Goal: Task Accomplishment & Management: Manage account settings

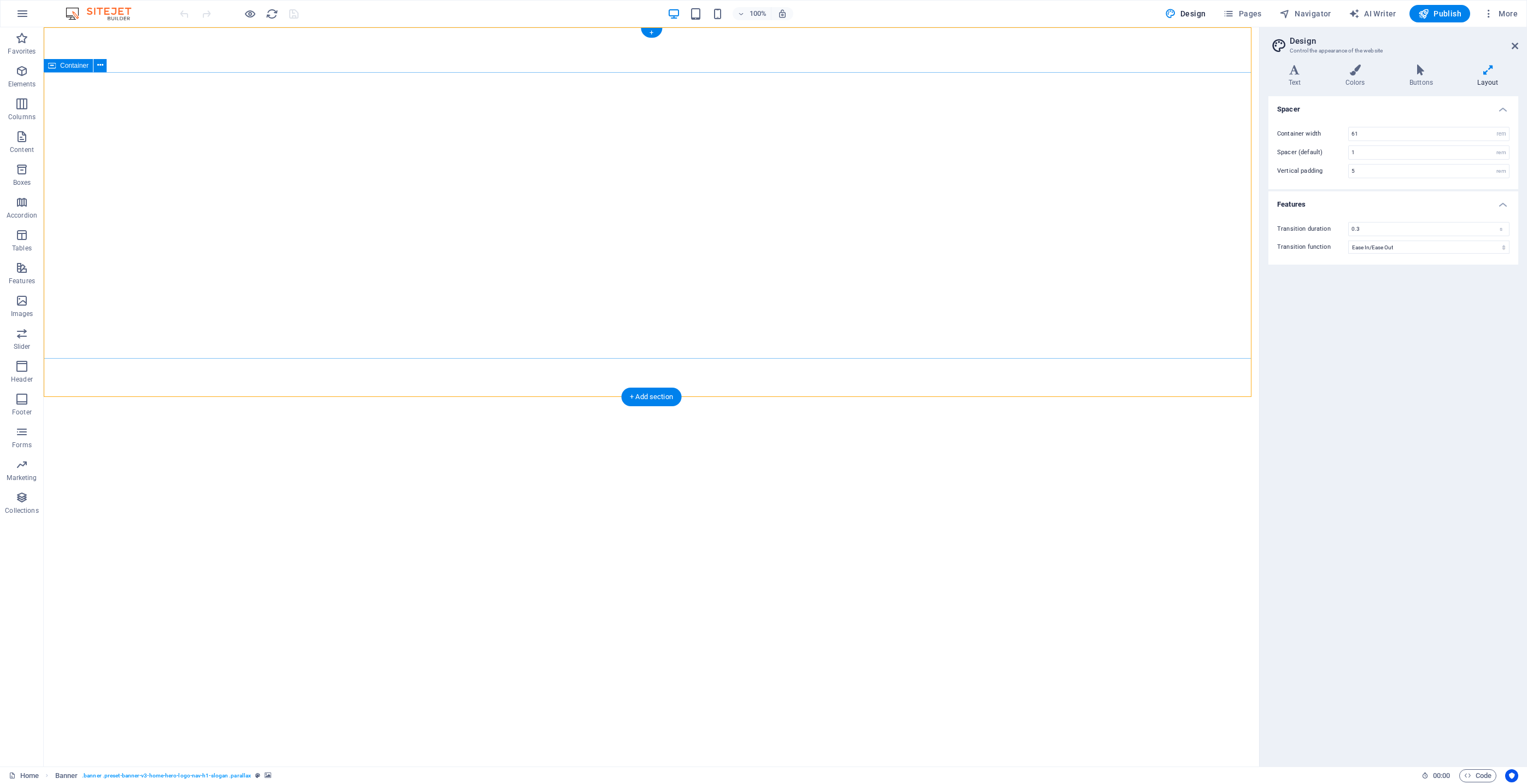
select select "rem"
select select "ease-in-out"
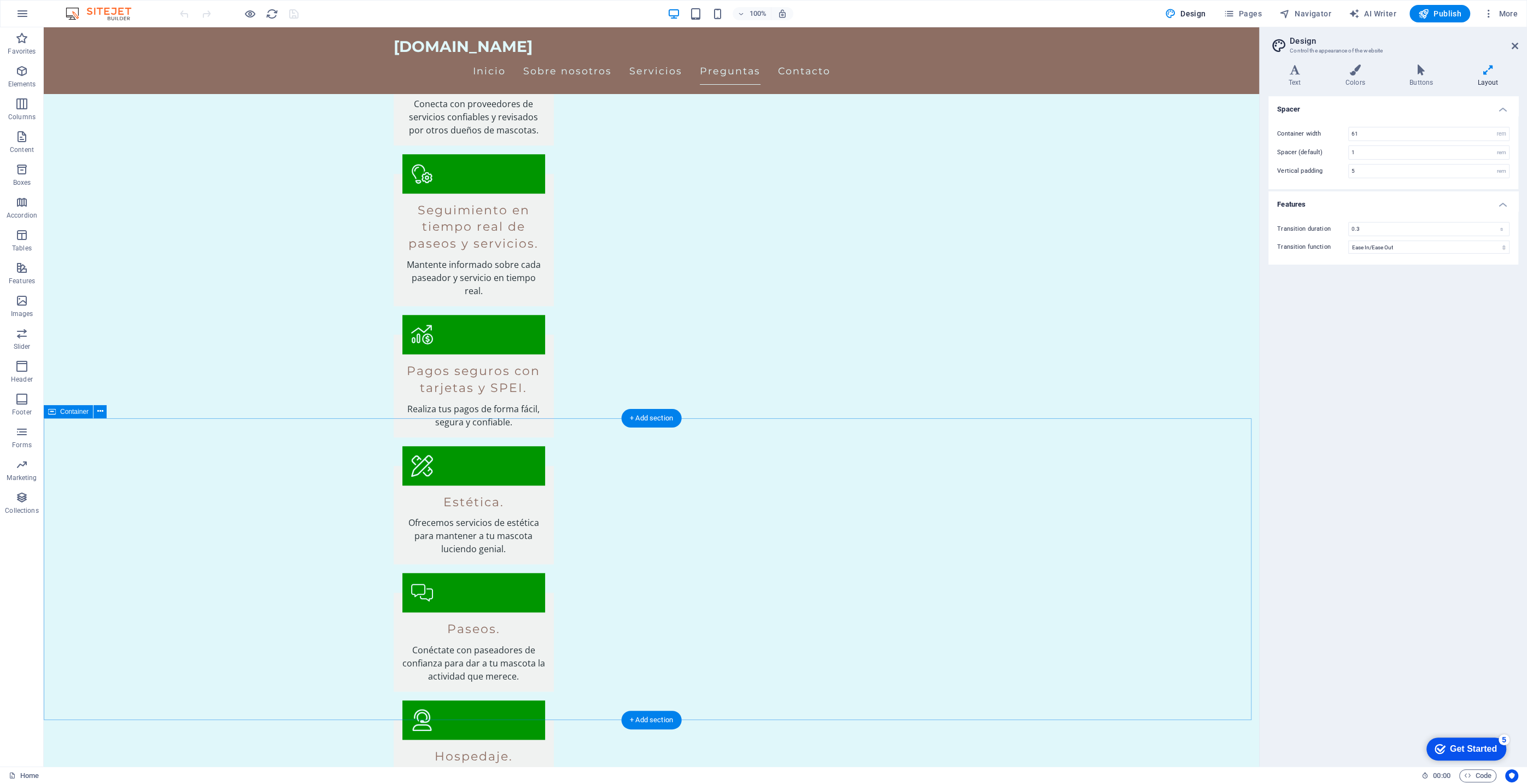
scroll to position [1192, 0]
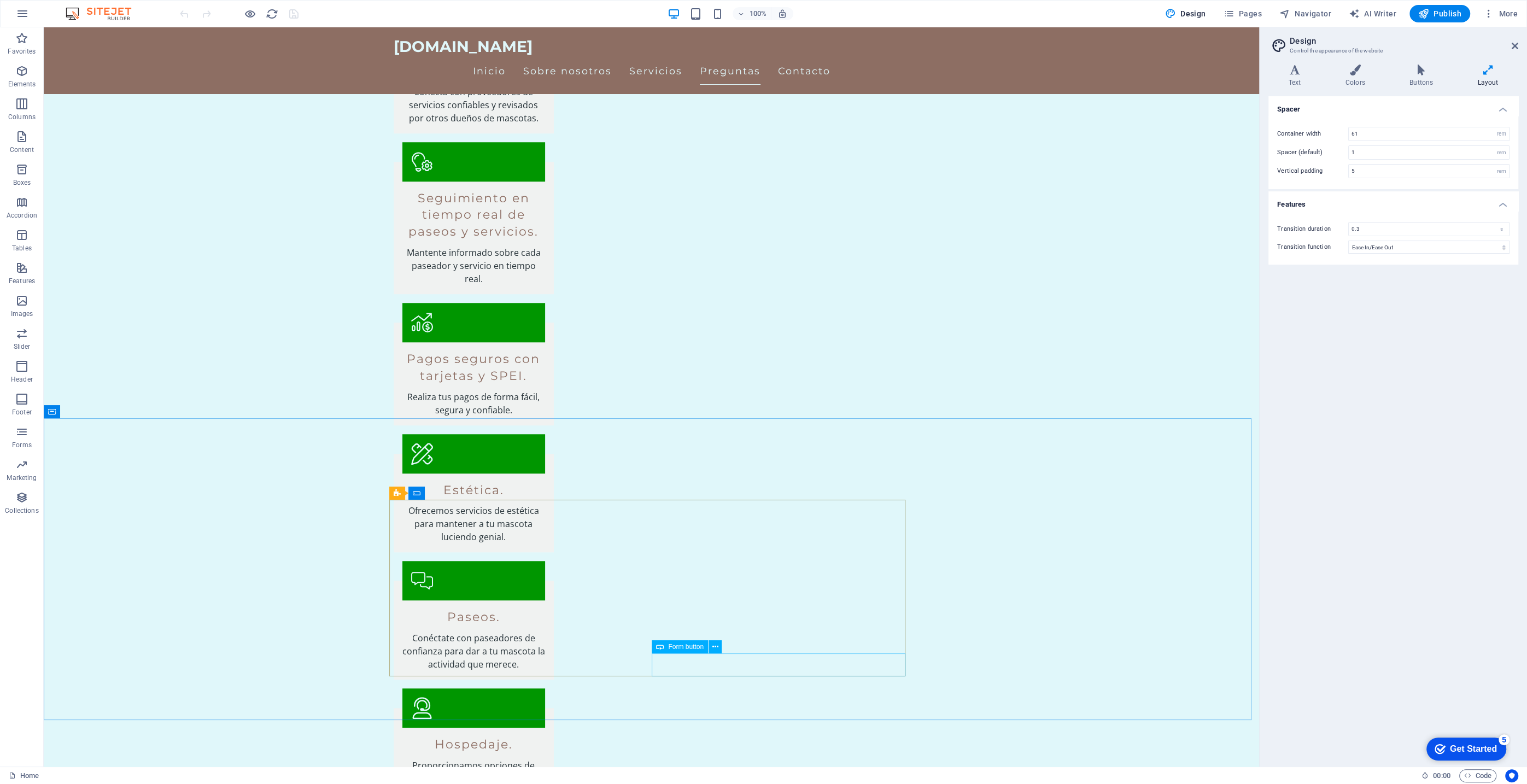
click at [684, 648] on span "Form button" at bounding box center [685, 646] width 36 height 7
click at [713, 648] on icon at bounding box center [716, 647] width 6 height 11
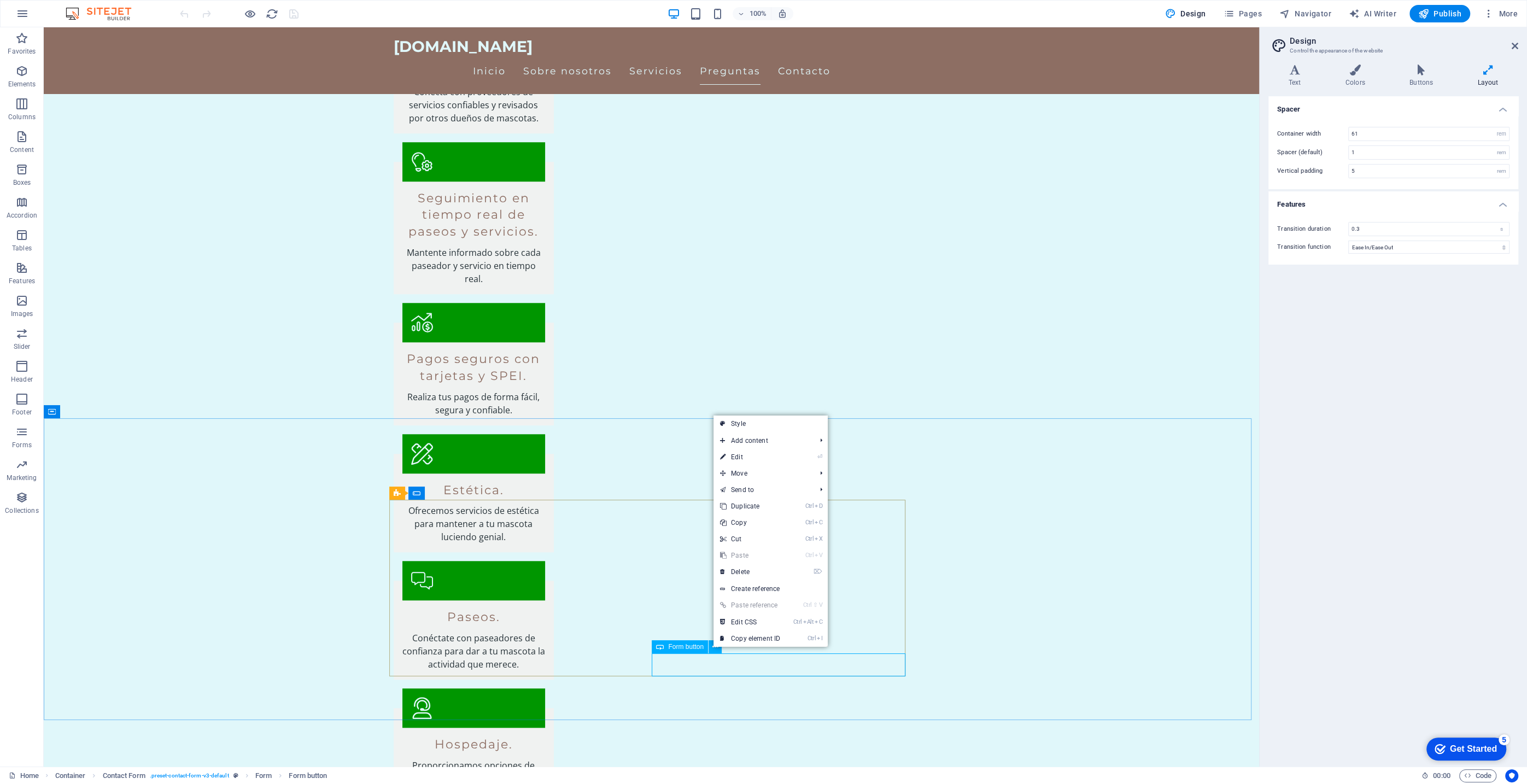
click at [680, 645] on span "Form button" at bounding box center [685, 646] width 36 height 7
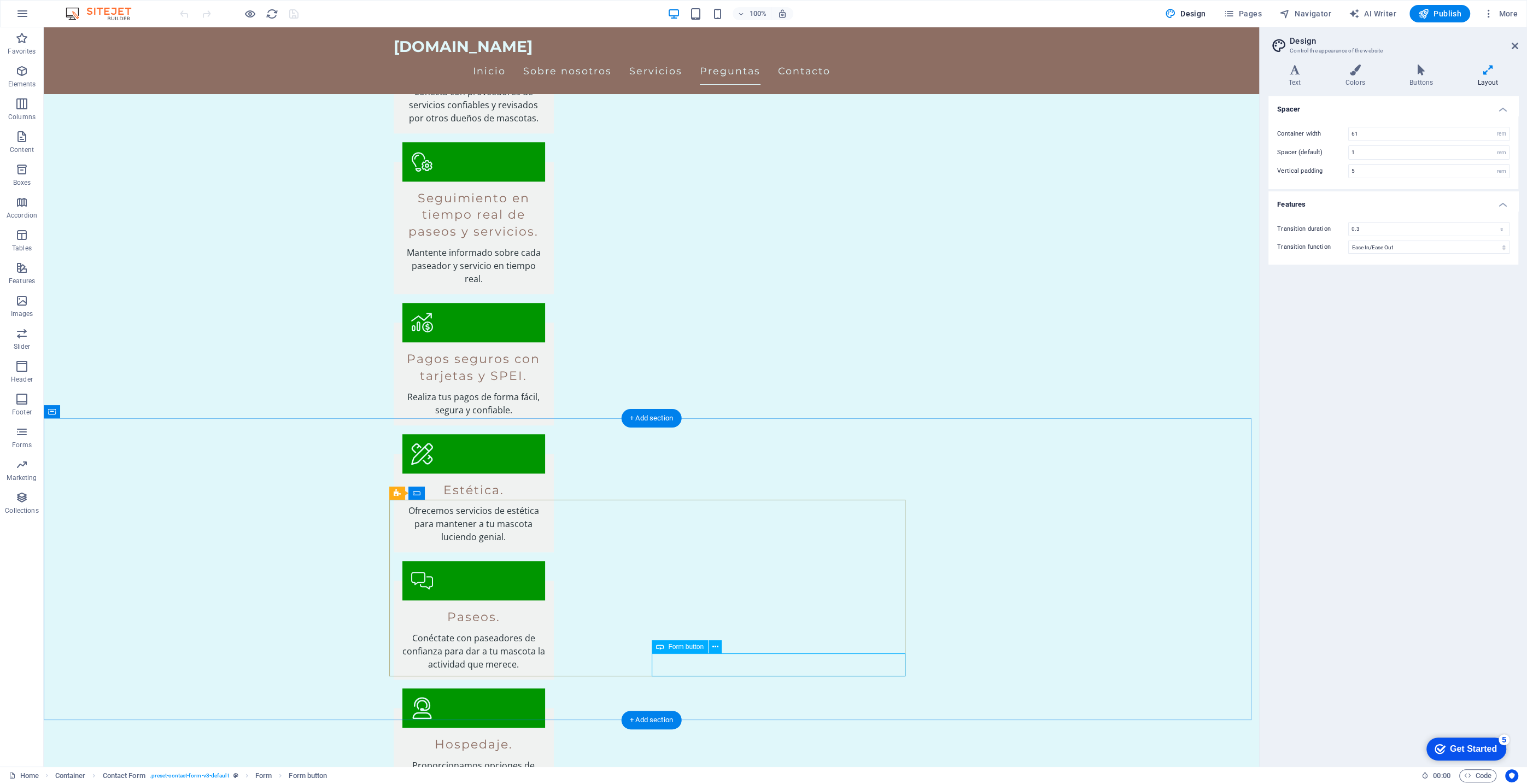
click at [1423, 74] on icon at bounding box center [1420, 71] width 63 height 11
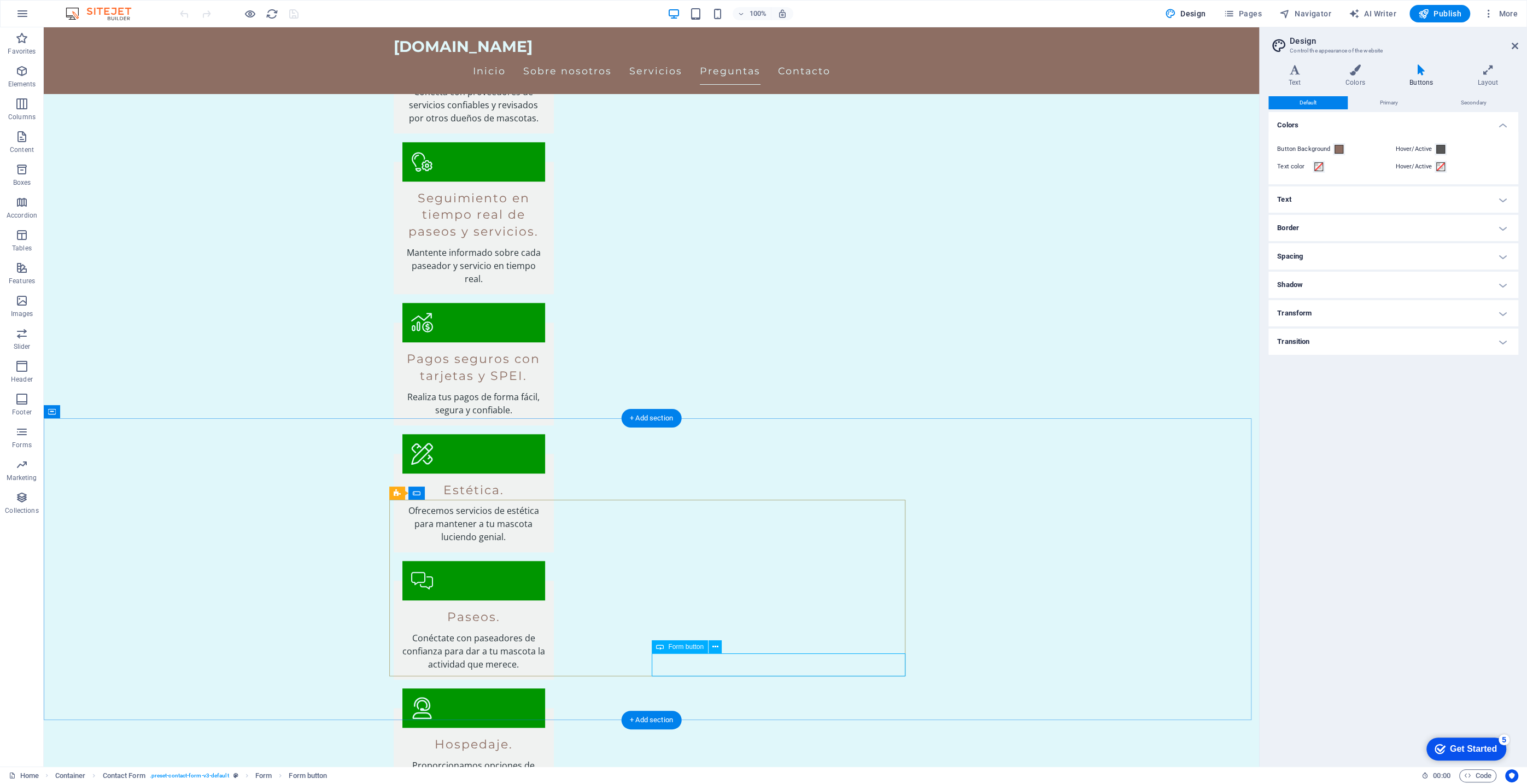
click at [1390, 103] on span "Primary" at bounding box center [1388, 102] width 18 height 13
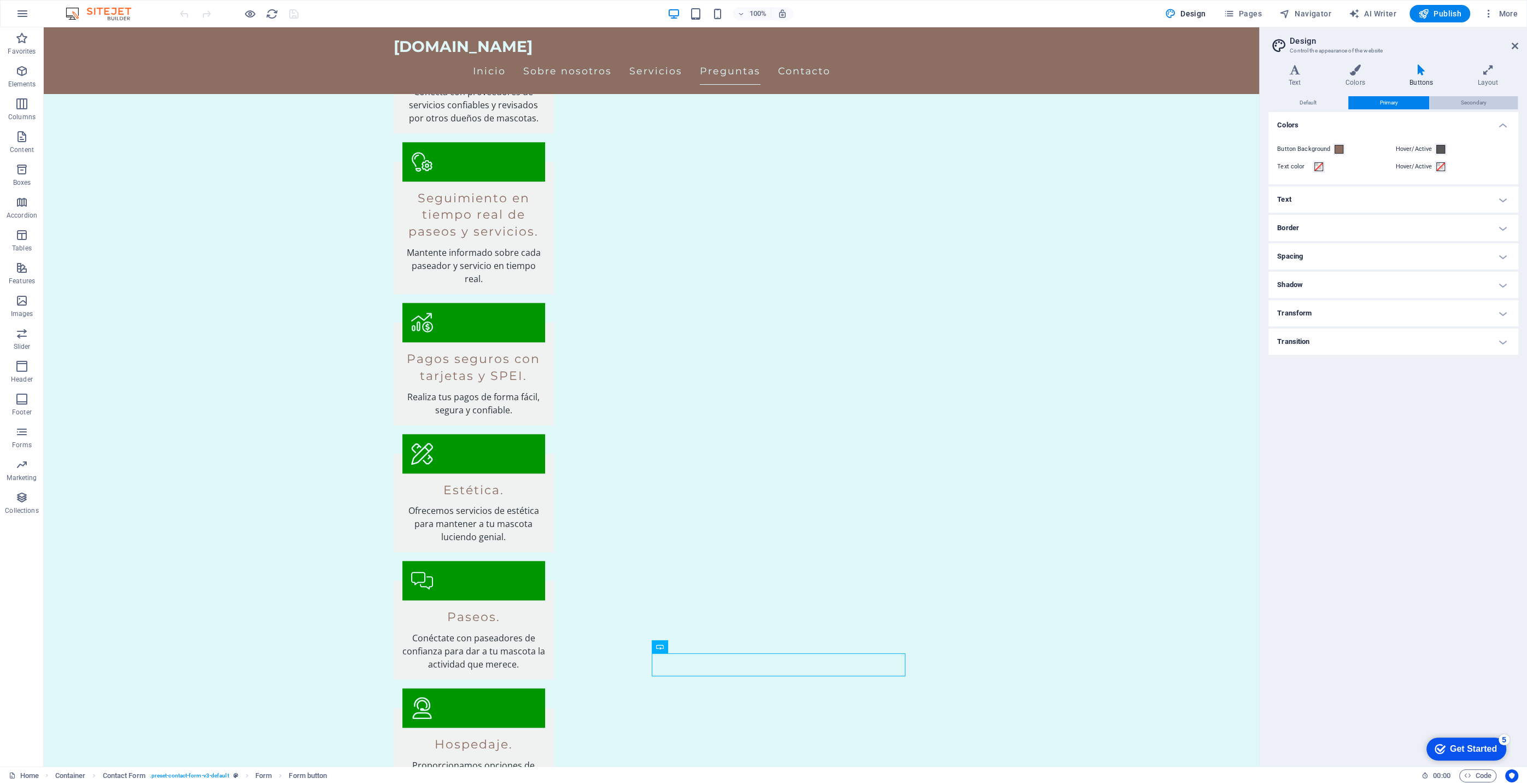
click at [1463, 100] on span "Secondary" at bounding box center [1473, 102] width 25 height 13
click at [684, 649] on span "Form button" at bounding box center [685, 646] width 36 height 7
click at [716, 649] on icon at bounding box center [716, 647] width 6 height 11
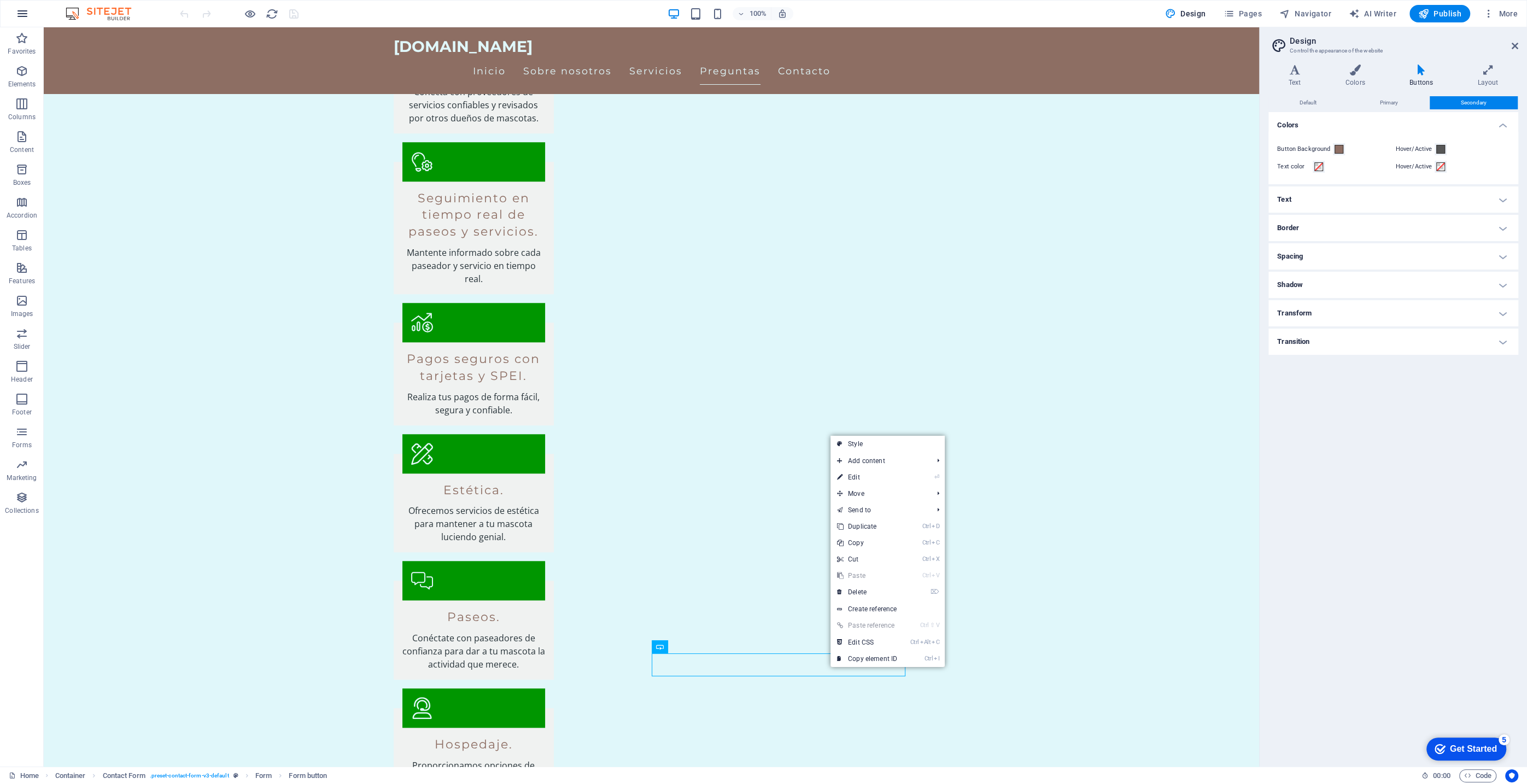
click at [19, 15] on icon "button" at bounding box center [23, 14] width 13 height 13
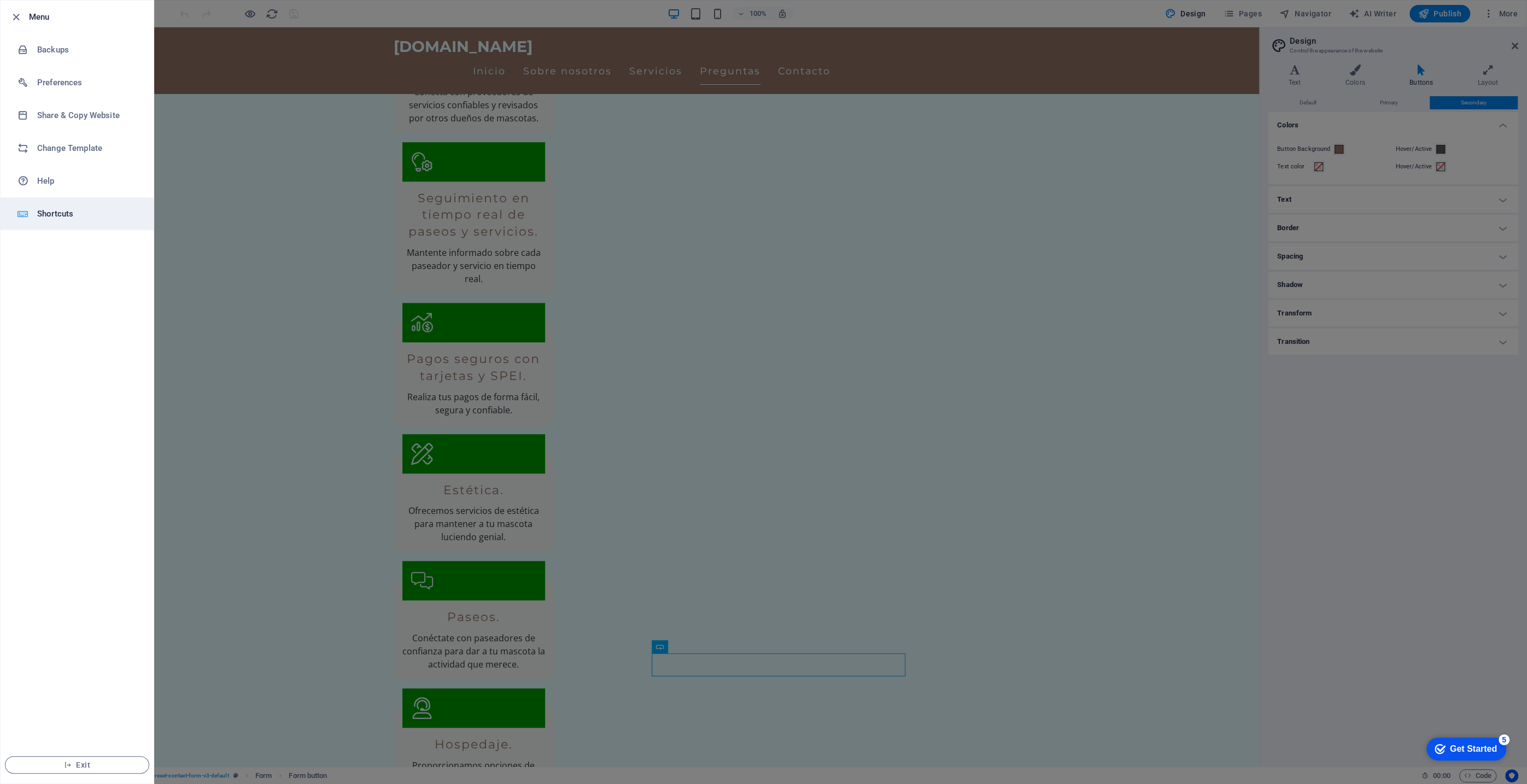
click at [61, 216] on h6 "Shortcuts" at bounding box center [88, 213] width 102 height 13
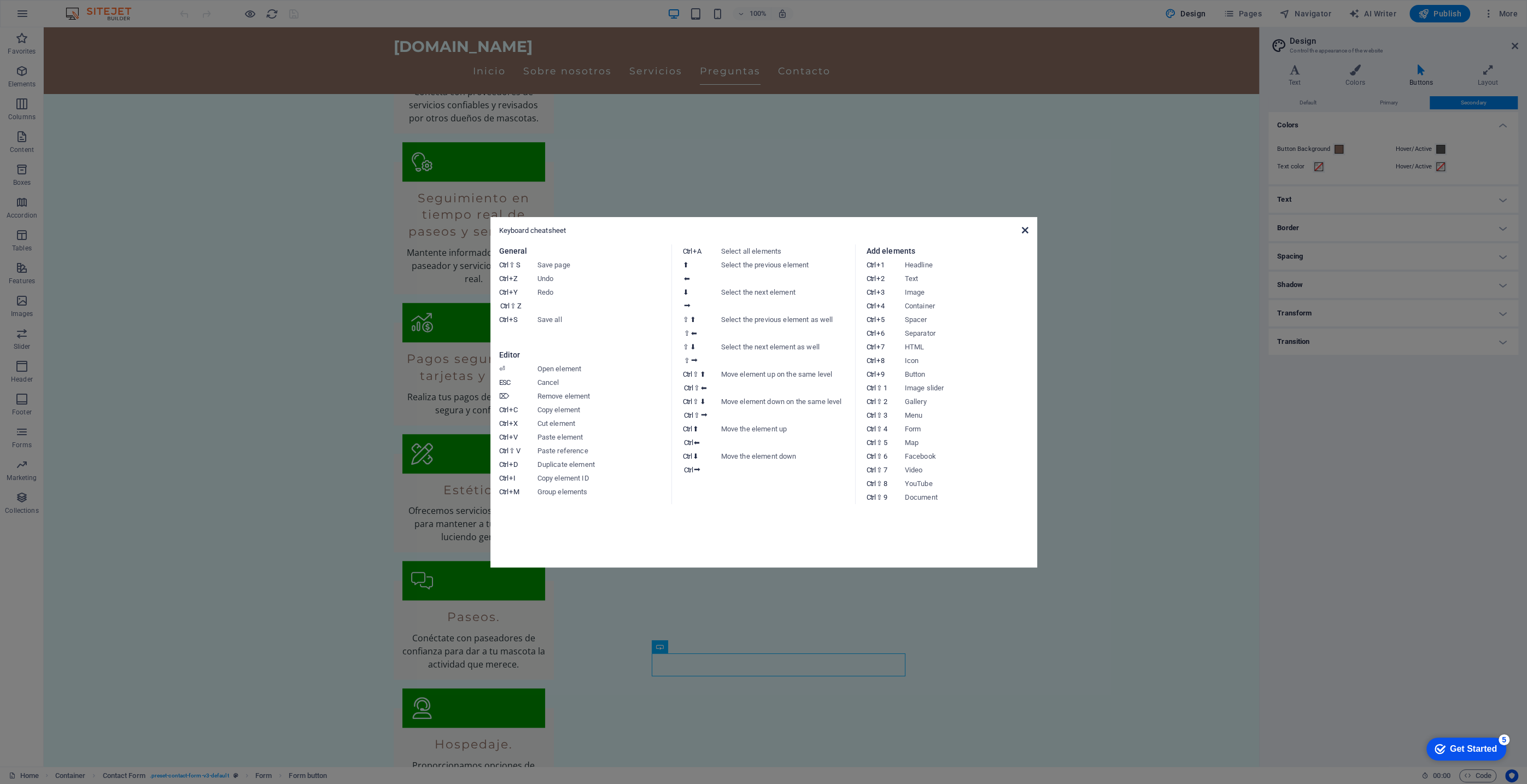
click at [1022, 231] on icon at bounding box center [1024, 229] width 7 height 8
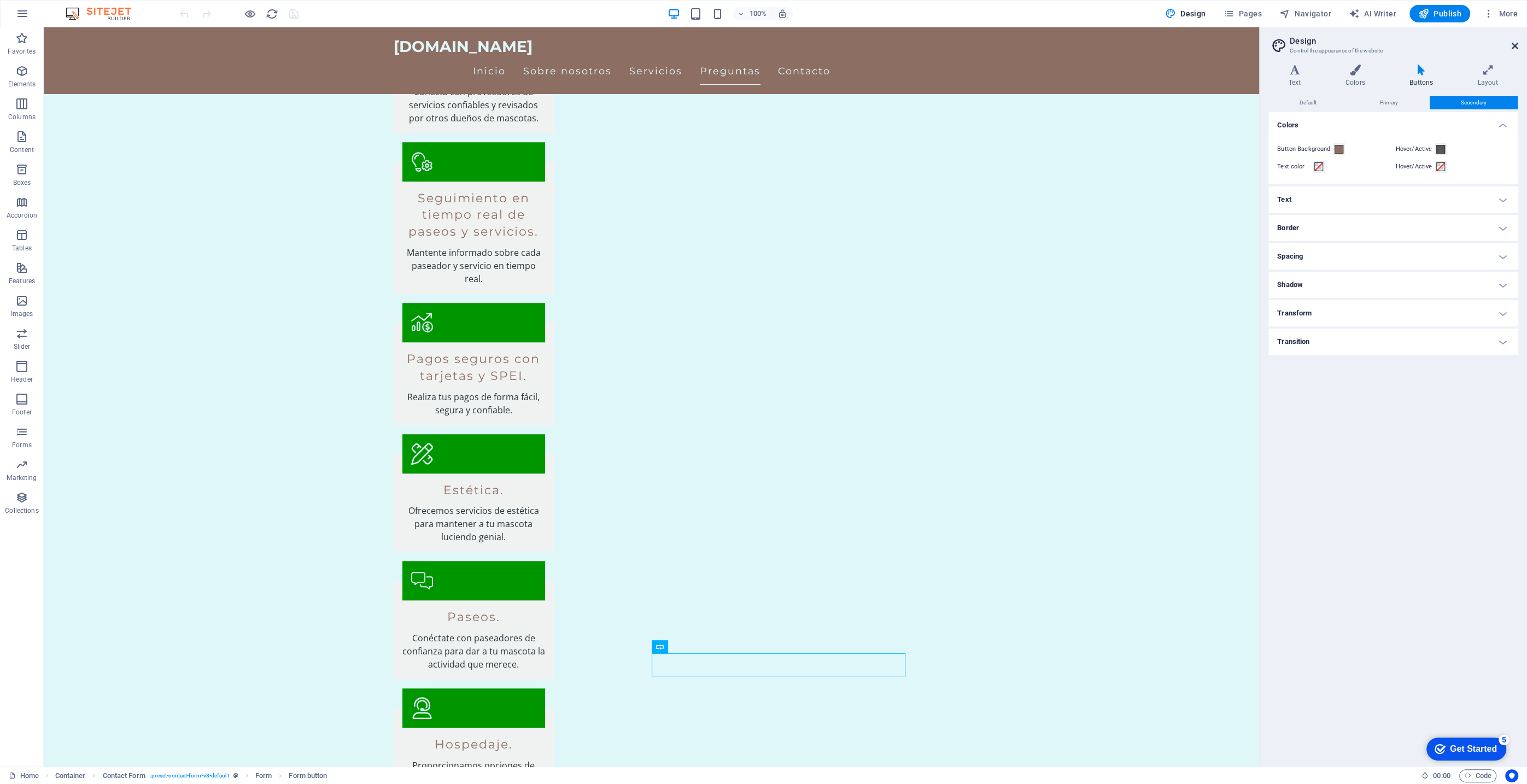
click at [1515, 47] on icon at bounding box center [1515, 45] width 7 height 8
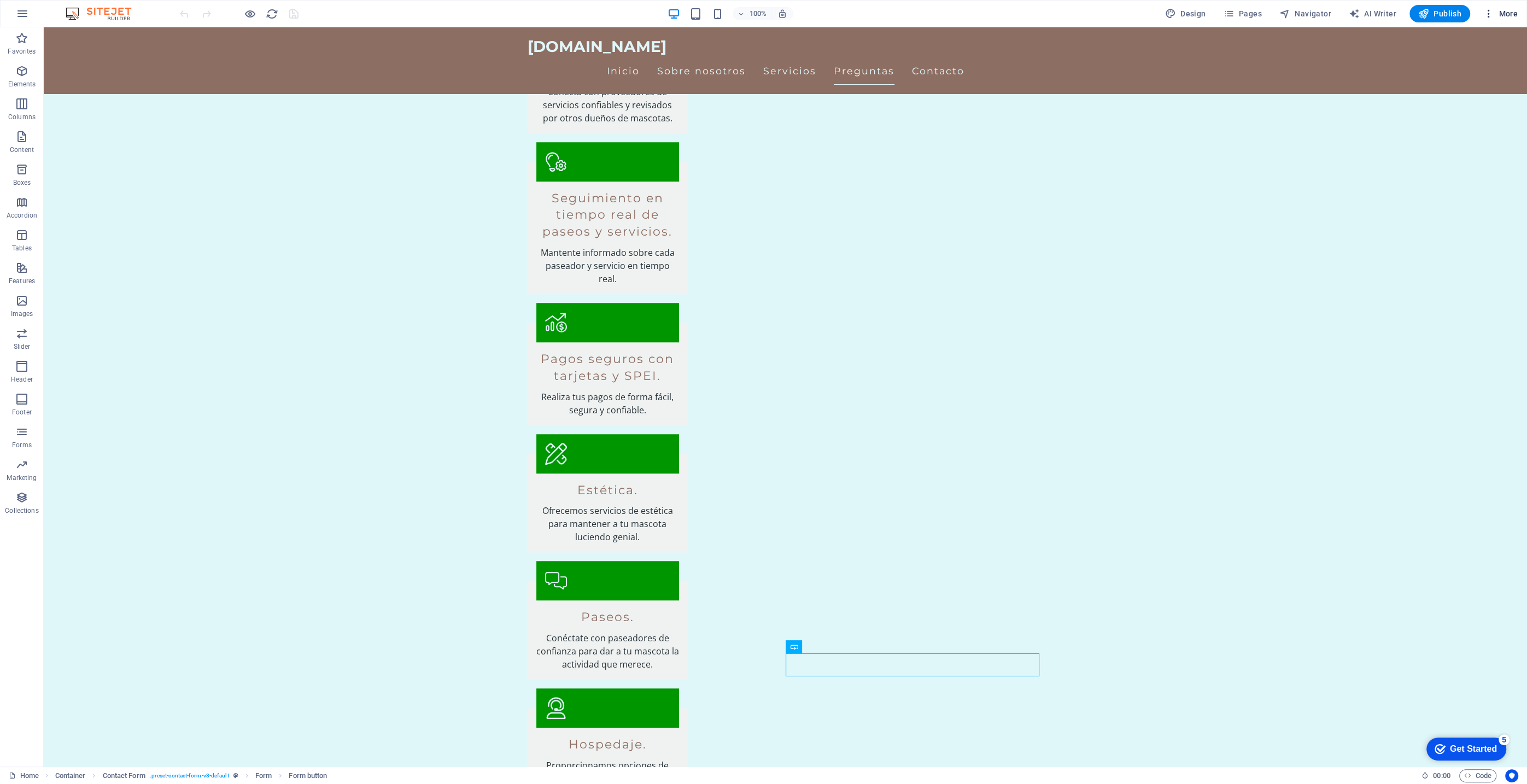
click at [1512, 17] on span "More" at bounding box center [1500, 14] width 35 height 11
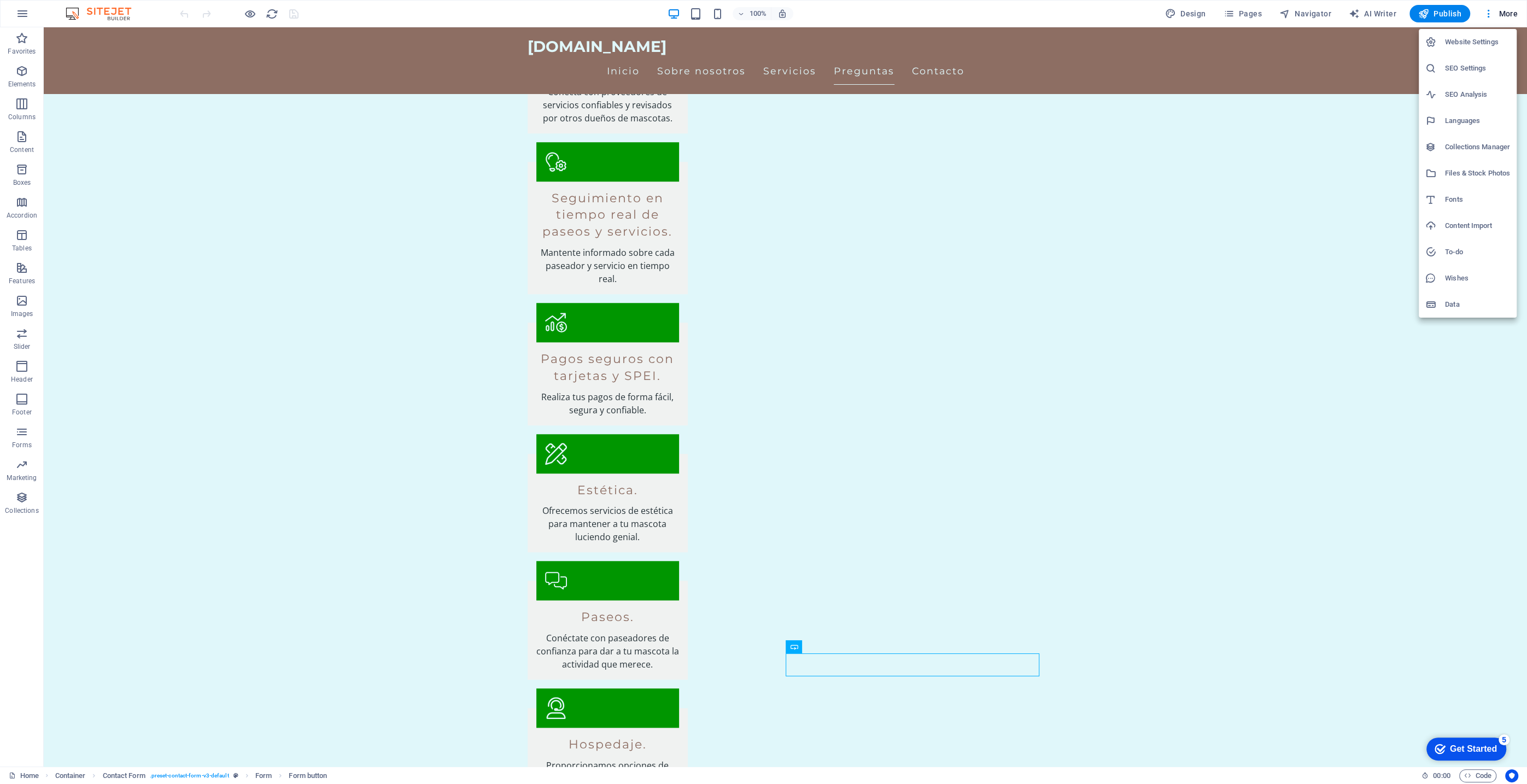
click at [1446, 306] on h6 "Data" at bounding box center [1477, 305] width 65 height 13
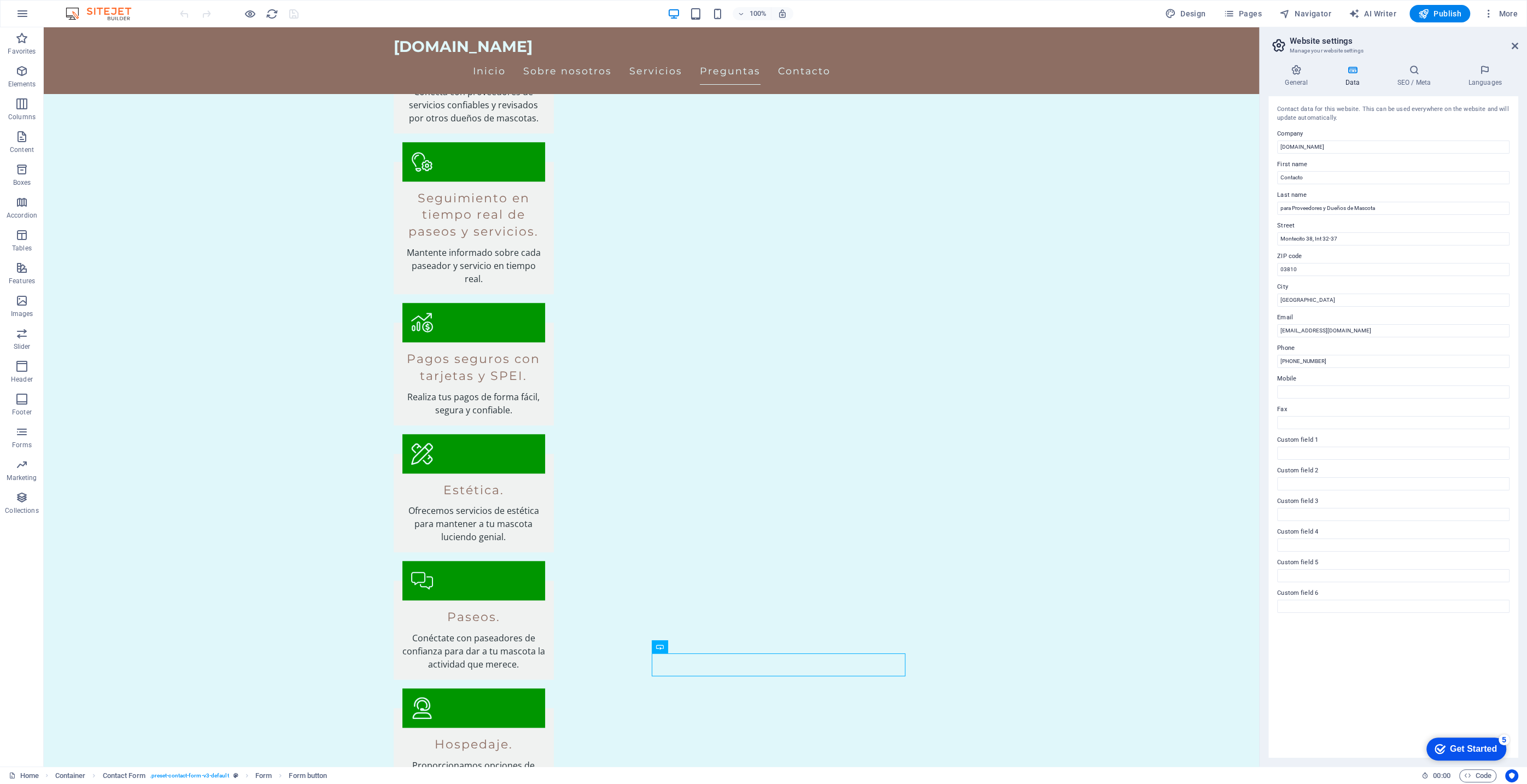
click at [1518, 48] on aside "Website settings Manage your website settings General Data SEO / Meta Languages…" at bounding box center [1393, 397] width 268 height 739
click at [1515, 47] on icon at bounding box center [1515, 45] width 7 height 8
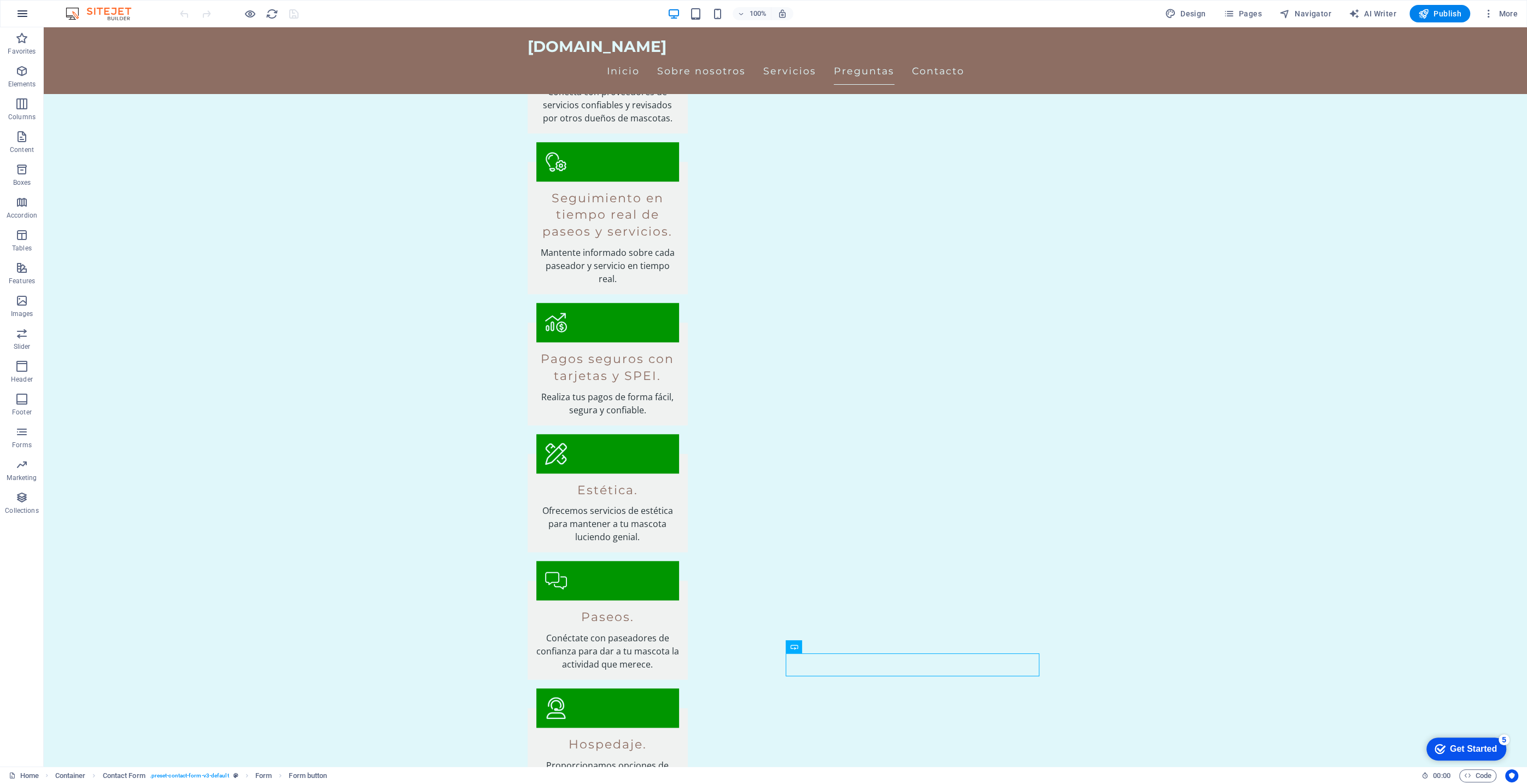
click at [21, 18] on icon "button" at bounding box center [23, 14] width 13 height 13
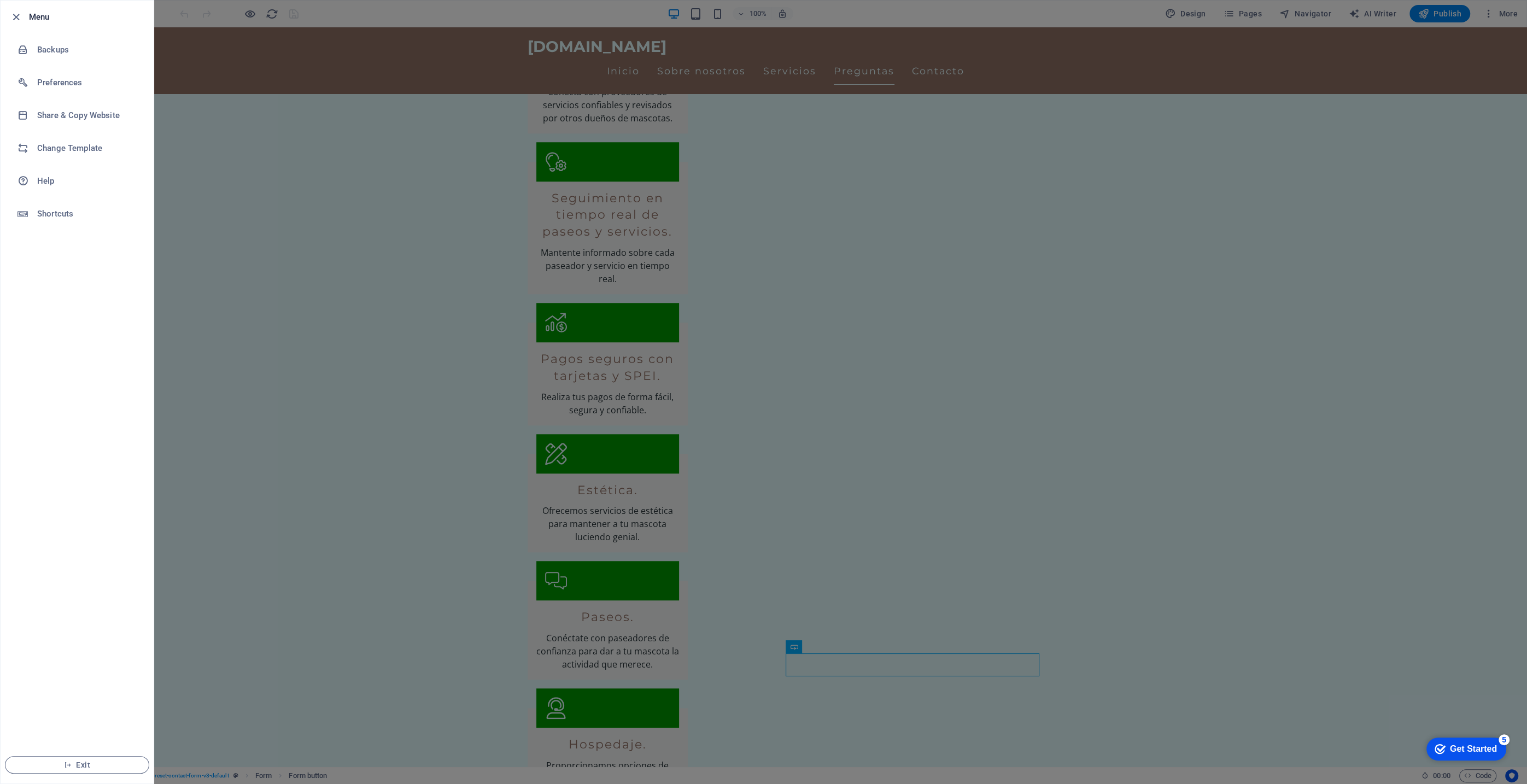
click at [279, 516] on div at bounding box center [764, 392] width 1527 height 784
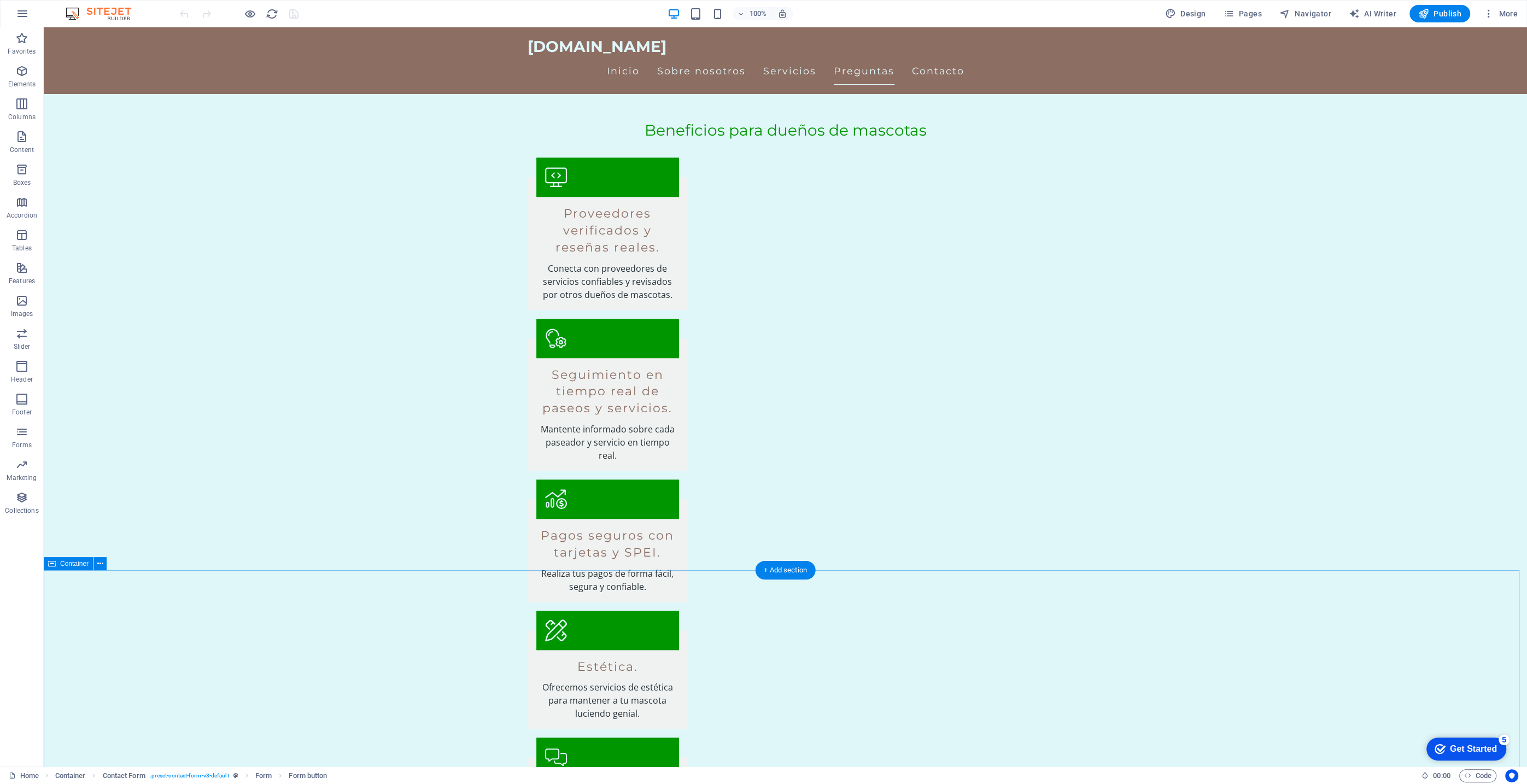
scroll to position [994, 0]
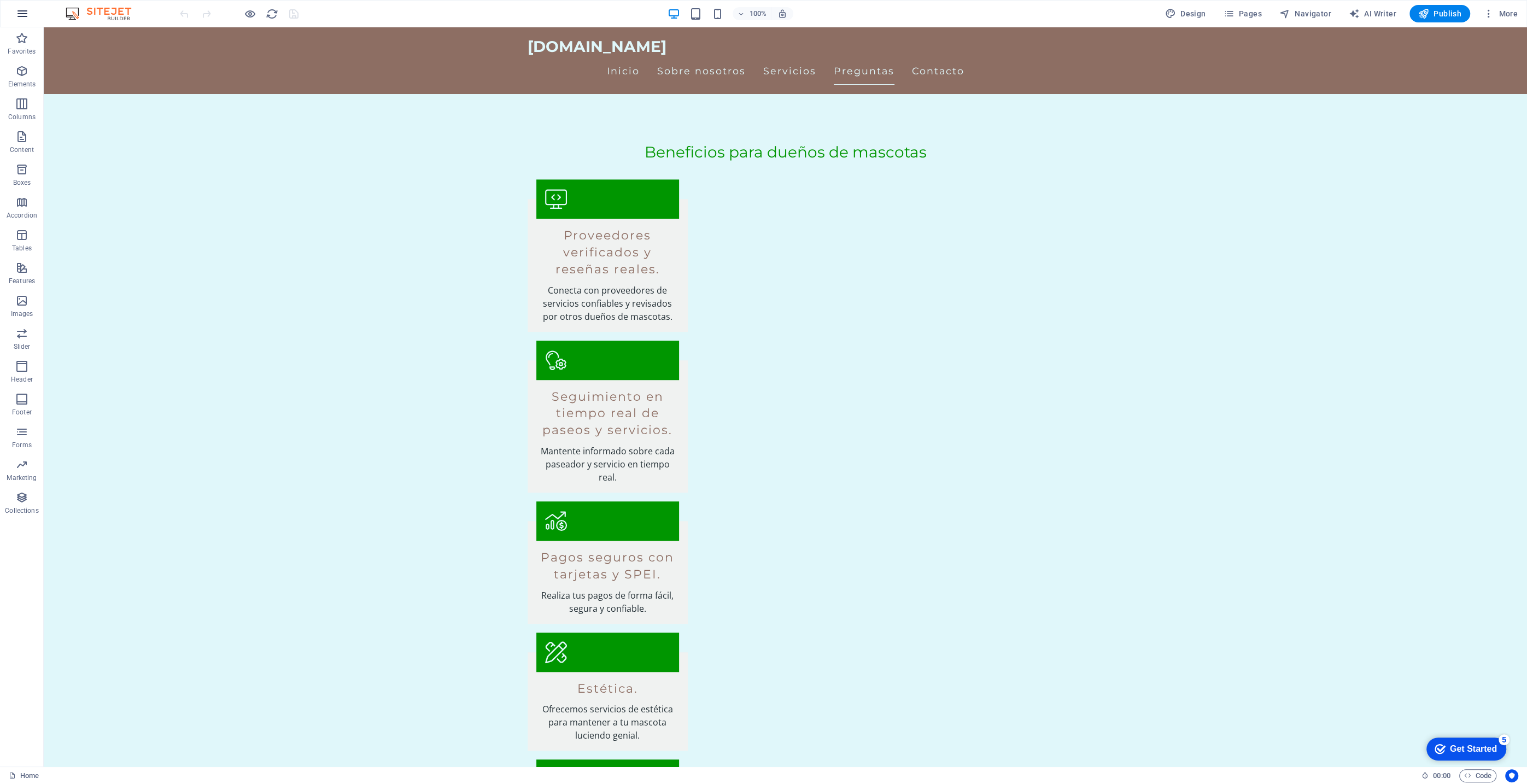
click at [24, 8] on icon "button" at bounding box center [23, 14] width 13 height 13
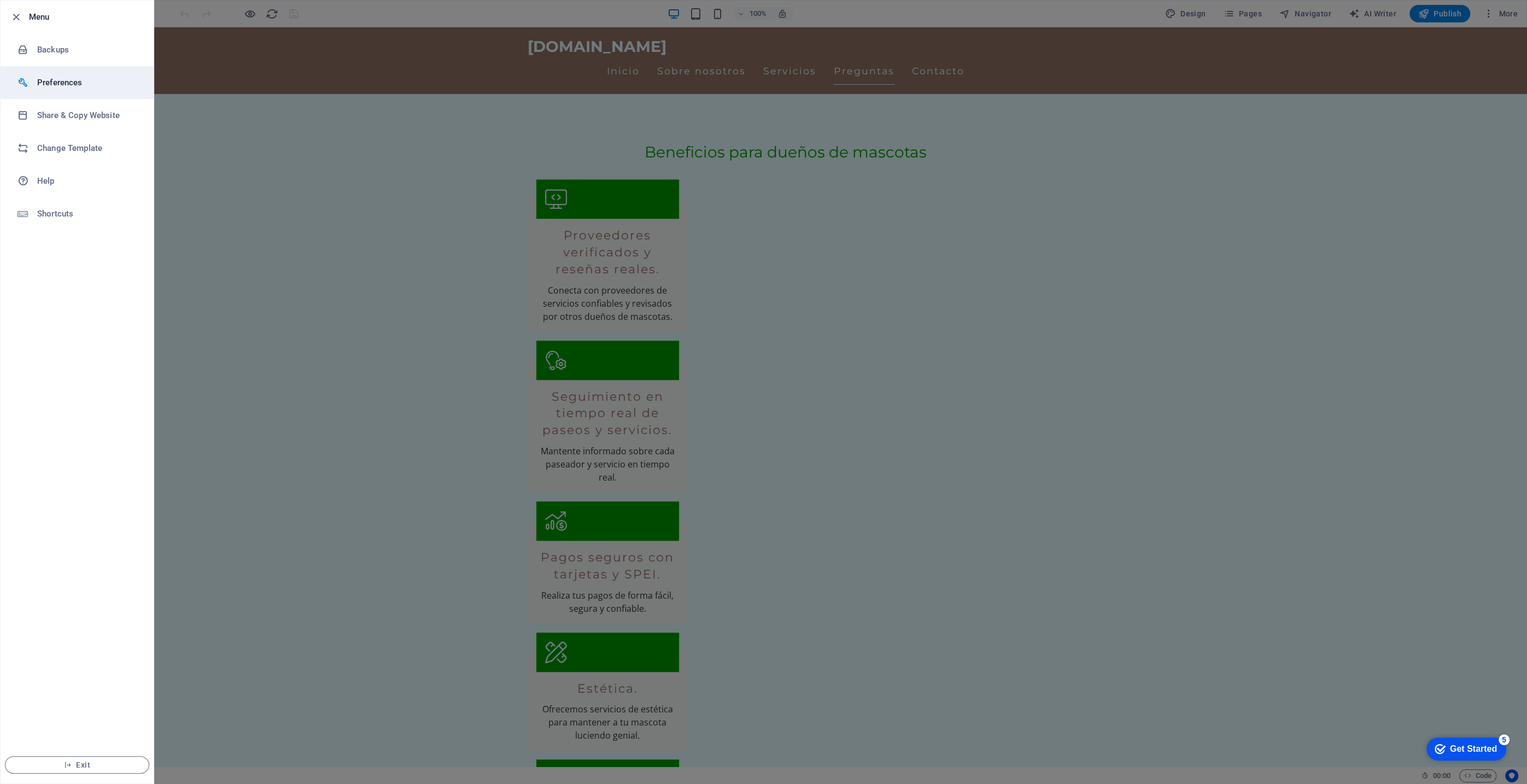
click at [71, 86] on h6 "Preferences" at bounding box center [88, 83] width 102 height 13
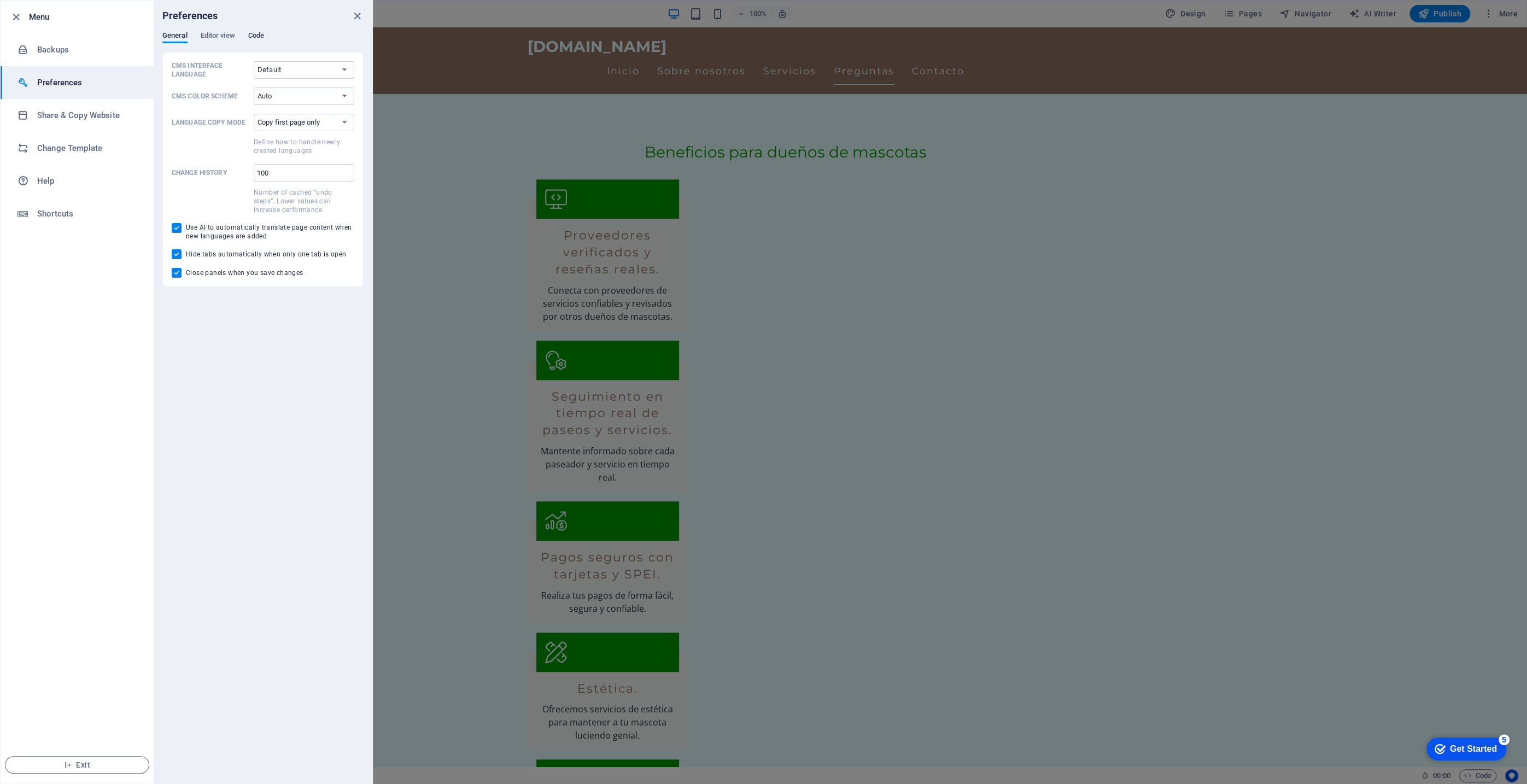
click at [249, 35] on span "Code" at bounding box center [256, 37] width 16 height 15
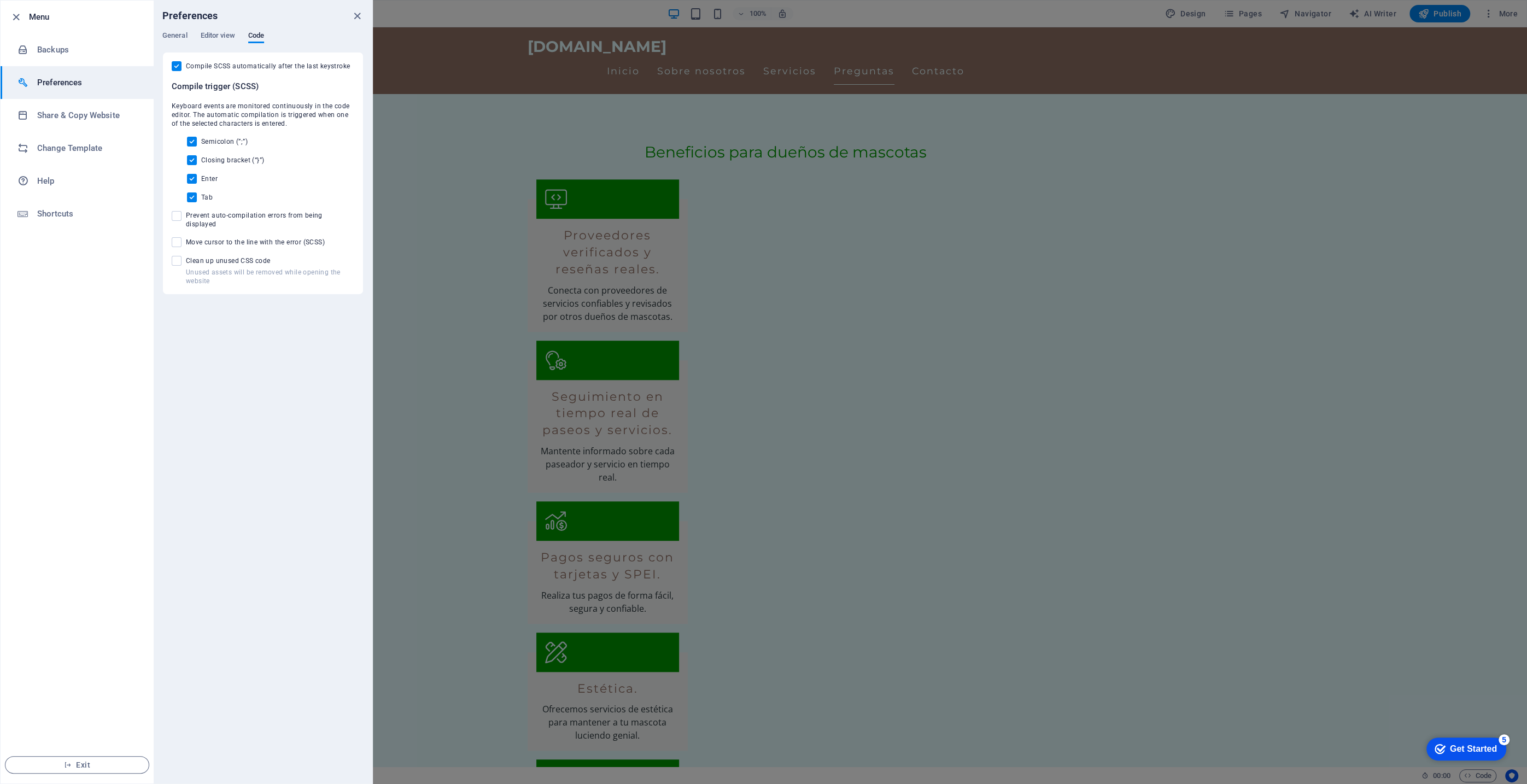
click at [355, 12] on icon "close" at bounding box center [356, 15] width 12 height 12
